Goal: Information Seeking & Learning: Learn about a topic

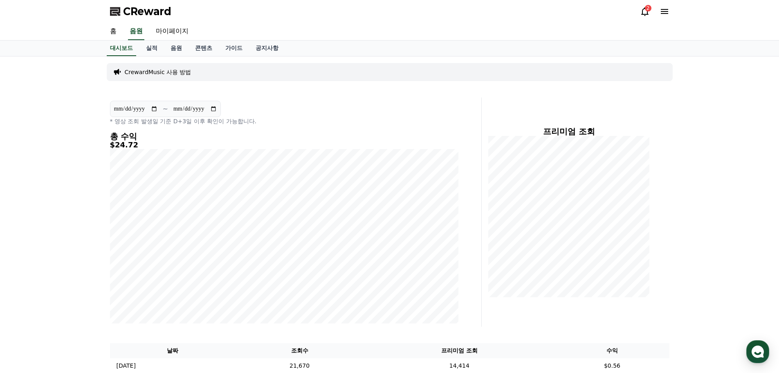
click at [641, 13] on icon at bounding box center [645, 12] width 10 height 10
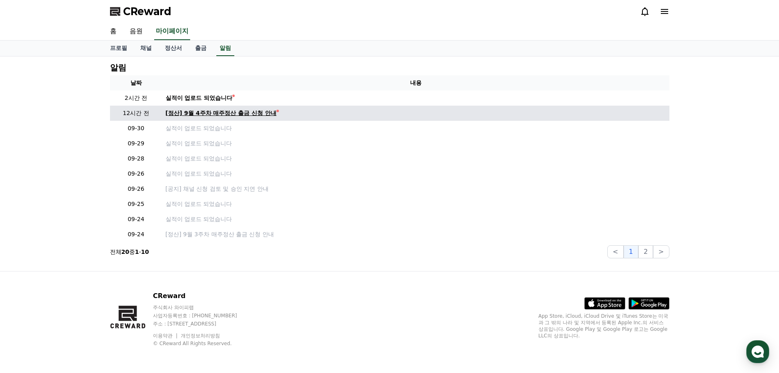
click at [231, 113] on div "[정산] 9월 4주차 매주정산 출금 신청 안내" at bounding box center [221, 113] width 111 height 9
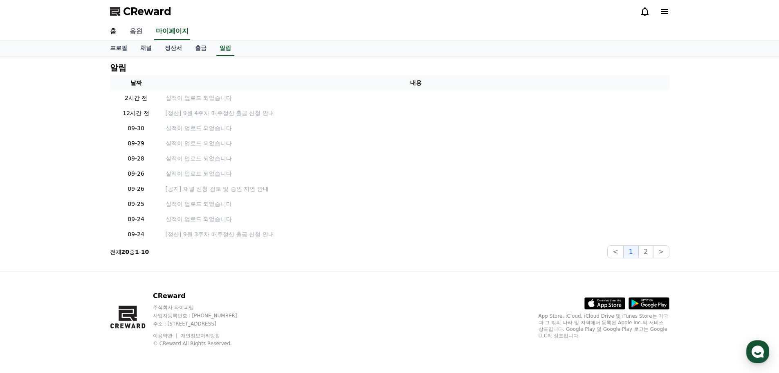
click at [130, 32] on link "음원" at bounding box center [136, 31] width 26 height 17
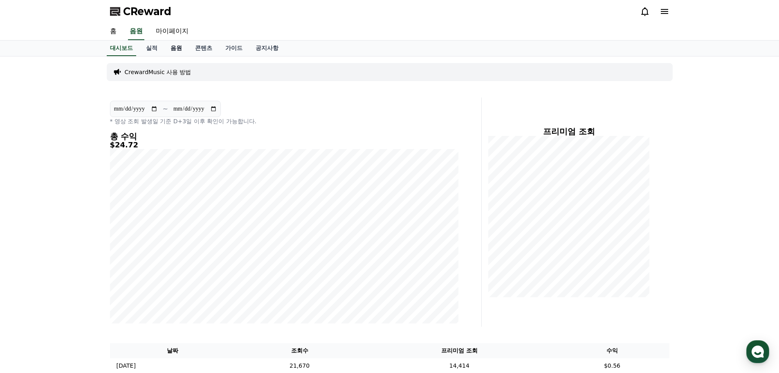
click at [171, 44] on link "음원" at bounding box center [176, 48] width 25 height 16
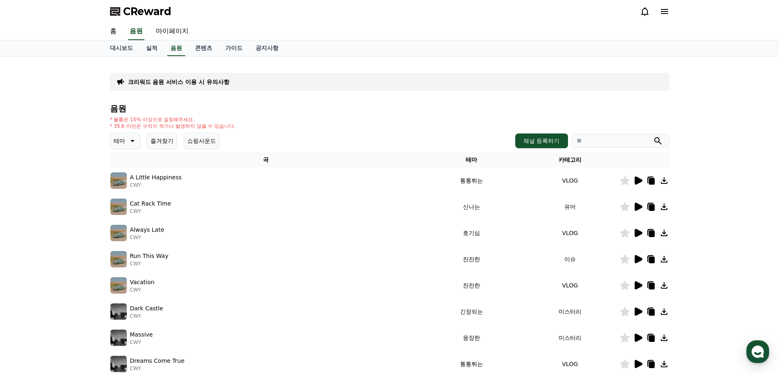
click at [207, 135] on button "쇼핑사운드" at bounding box center [202, 140] width 36 height 16
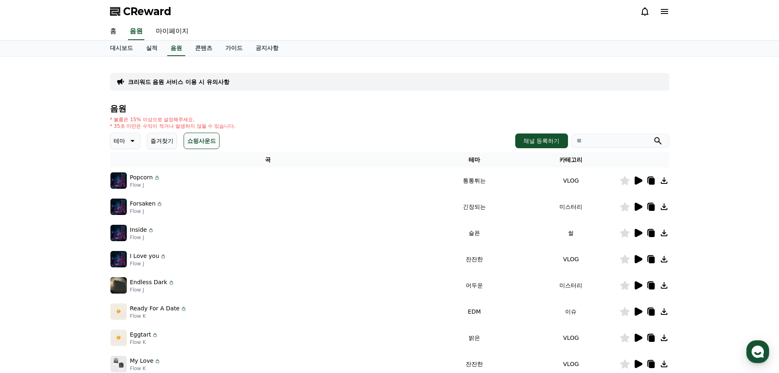
drag, startPoint x: 403, startPoint y: 122, endPoint x: 386, endPoint y: 155, distance: 36.6
click at [403, 122] on div "* 볼륨은 15% 이상으로 설정해주세요. * 35초 미만은 수익이 적거나 발생하지 않을 수 있습니다." at bounding box center [389, 122] width 559 height 13
